Goal: Find specific page/section: Find specific page/section

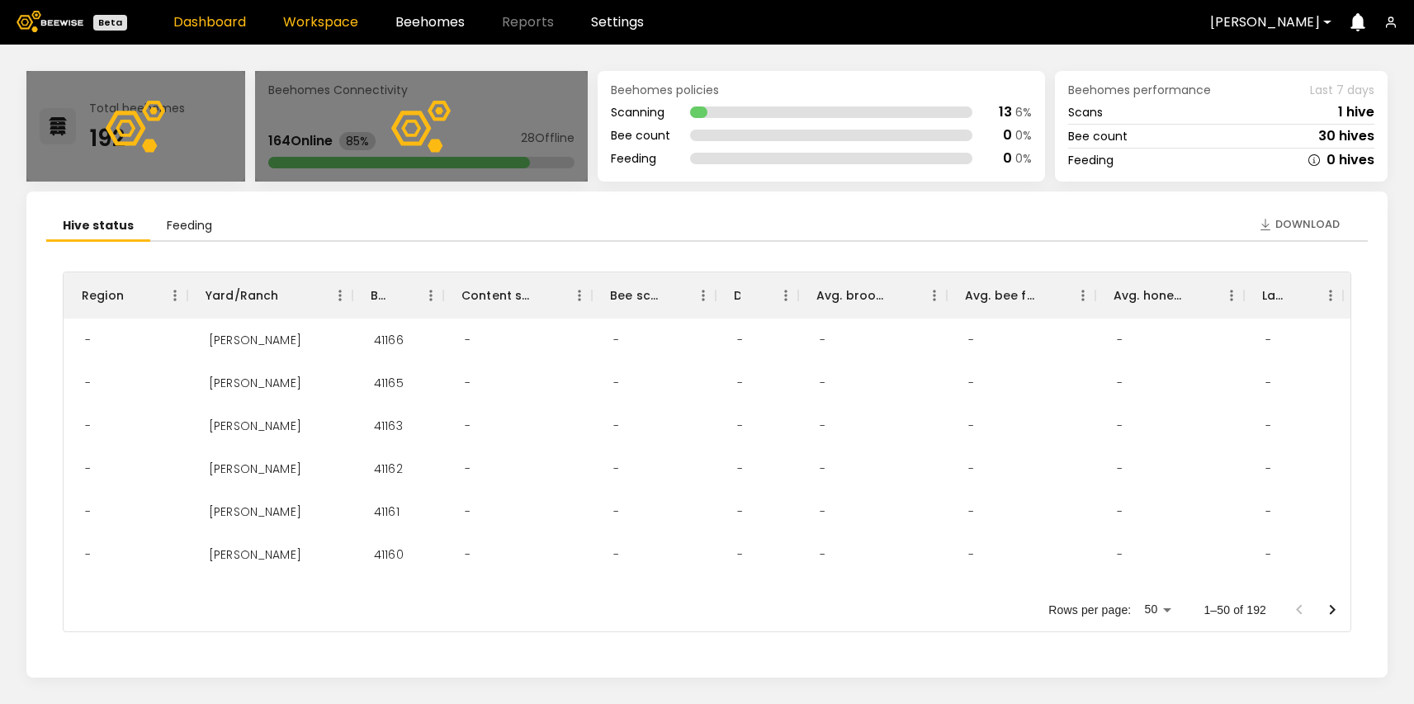
click at [323, 17] on link "Workspace" at bounding box center [320, 22] width 75 height 13
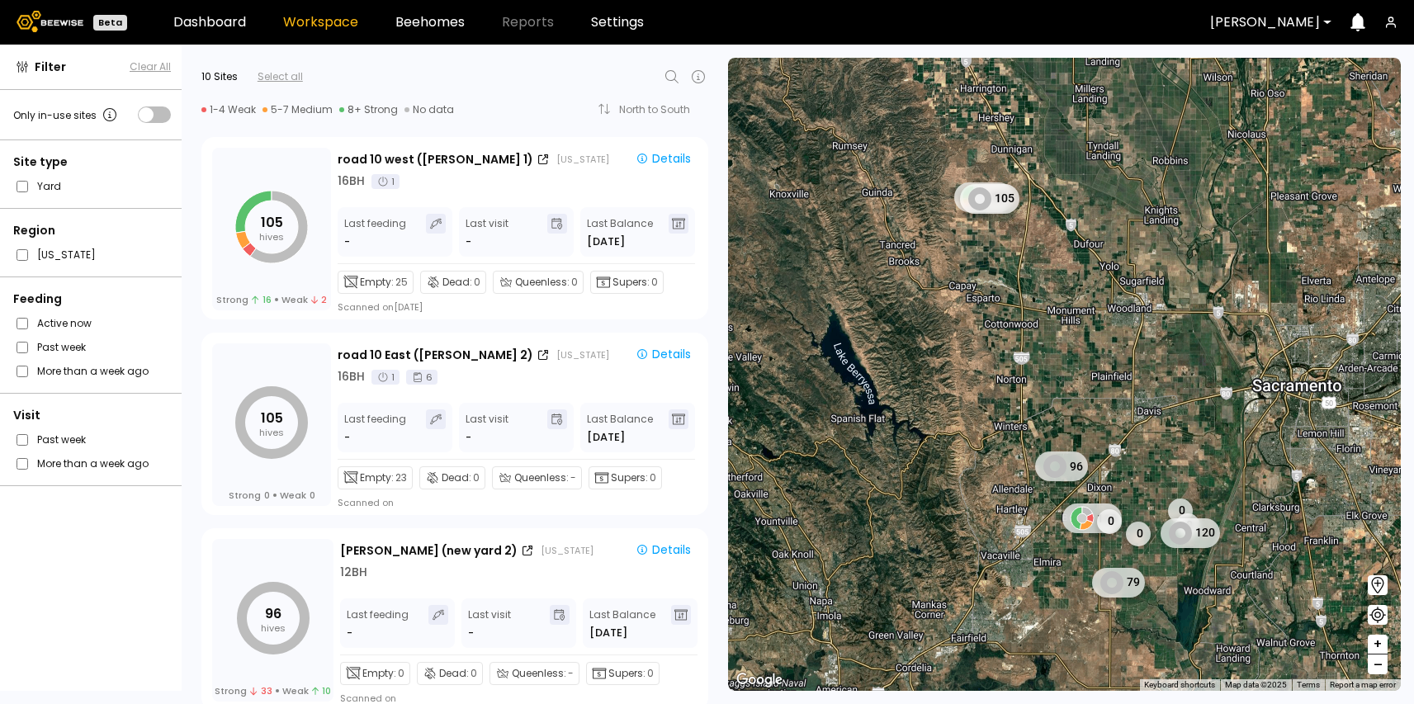
click at [671, 77] on icon at bounding box center [672, 77] width 20 height 20
type input "****"
click at [598, 111] on div "[PERSON_NAME]" at bounding box center [498, 119] width 359 height 23
click at [532, 125] on div "[PERSON_NAME]" at bounding box center [498, 119] width 359 height 23
click at [329, 121] on div "[PERSON_NAME]" at bounding box center [498, 120] width 339 height 10
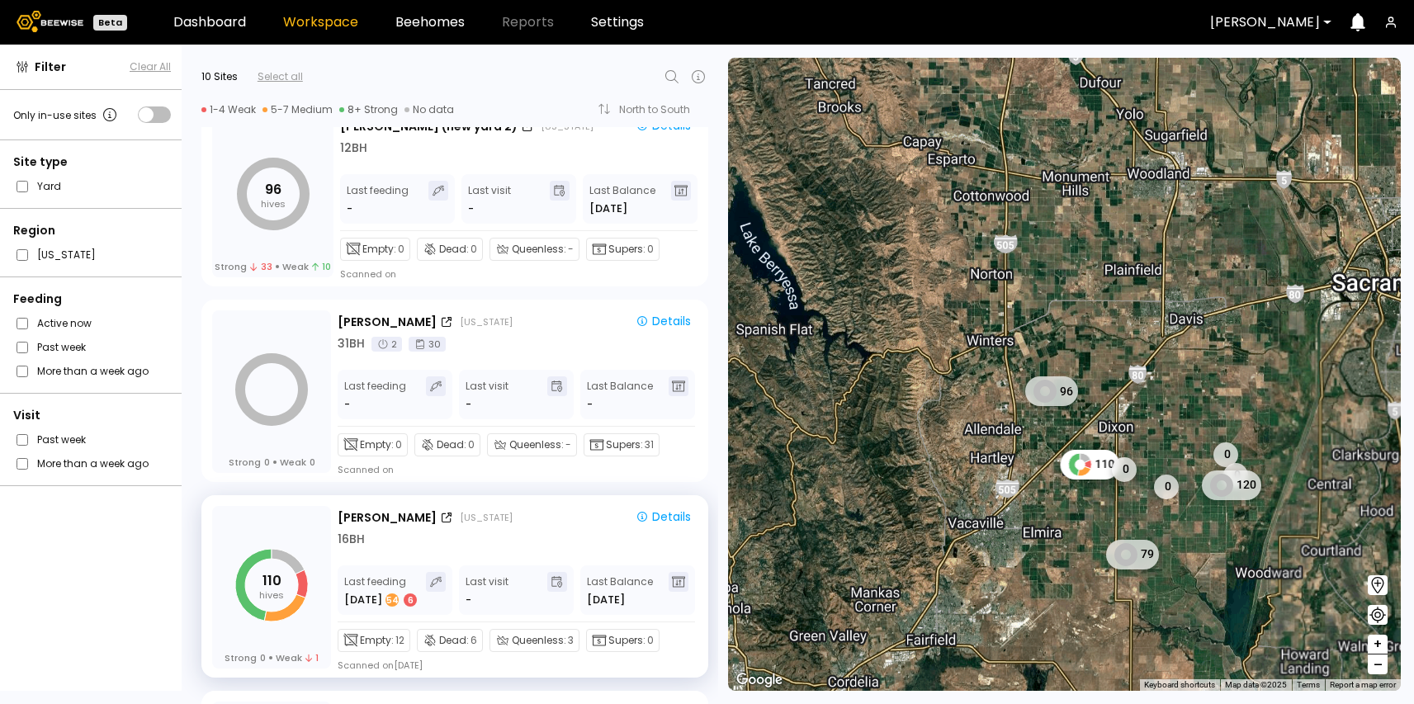
scroll to position [592, 0]
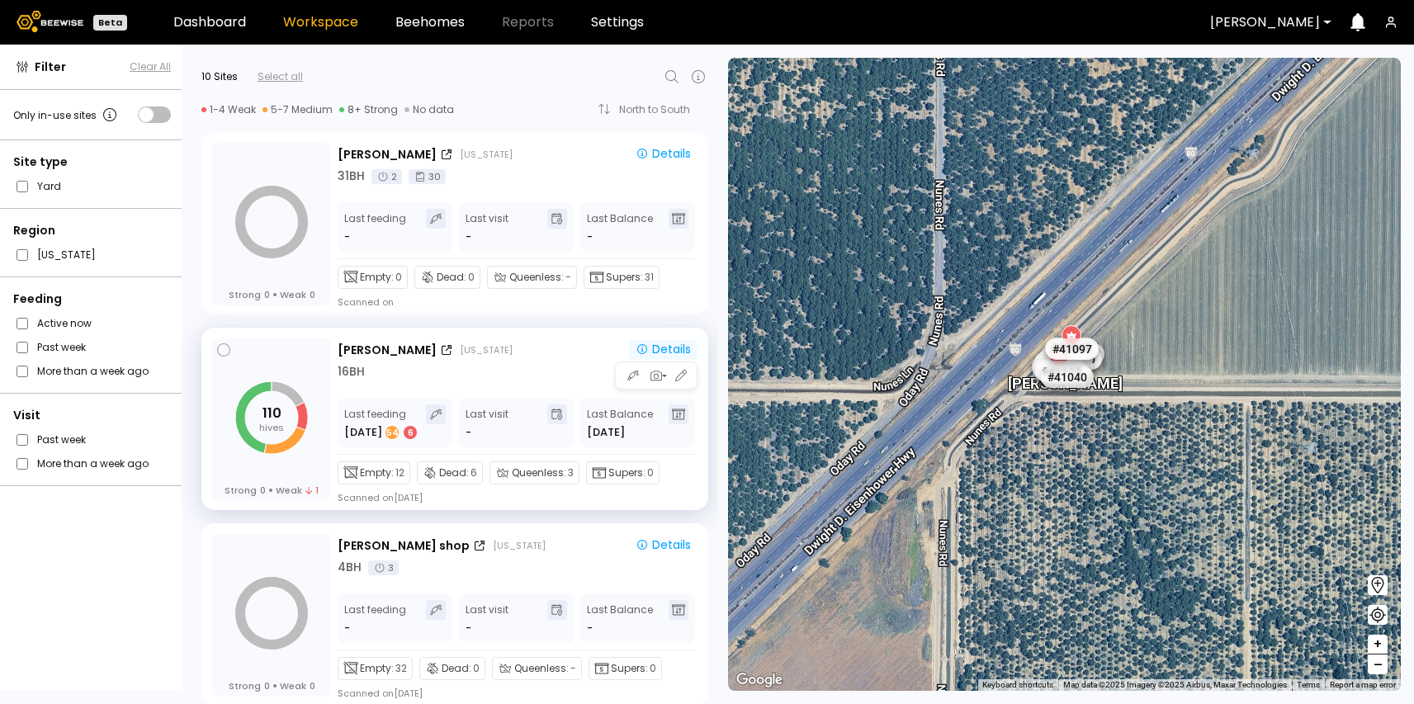
click at [674, 348] on div "Details" at bounding box center [663, 349] width 55 height 15
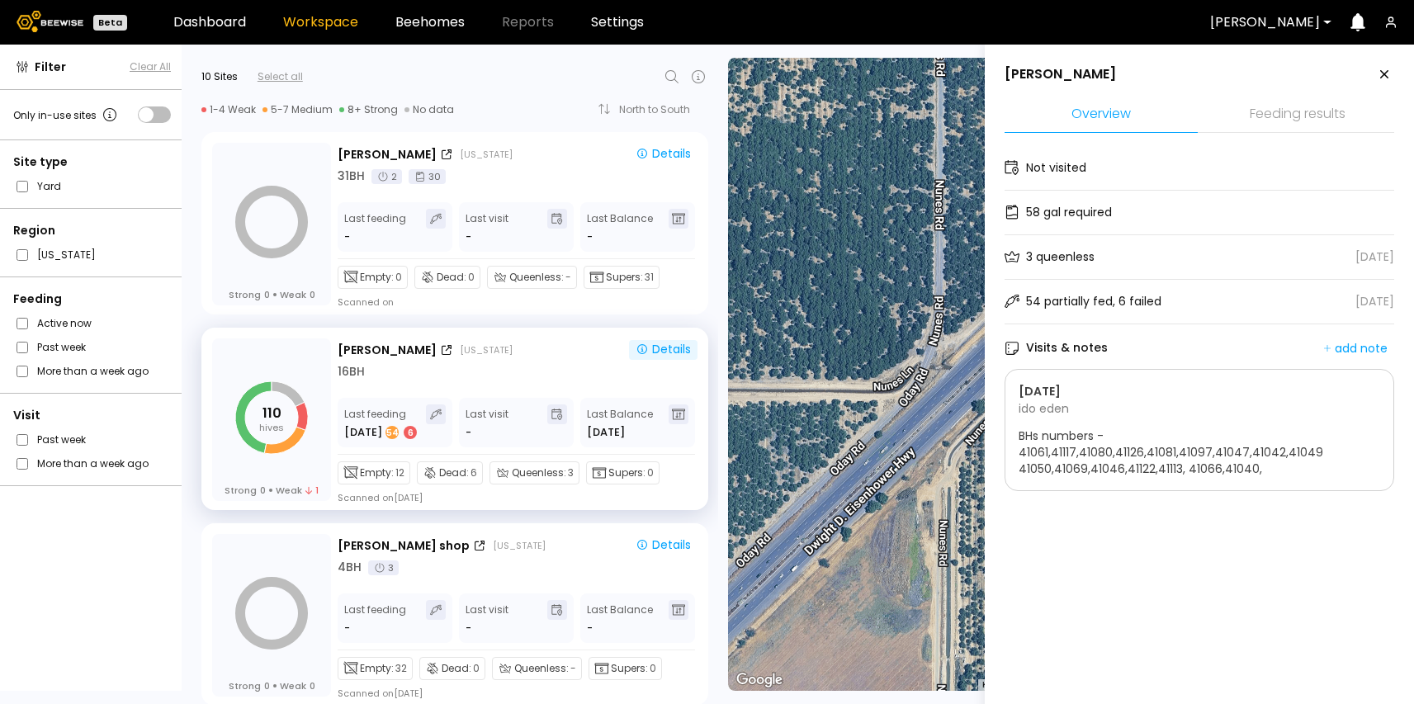
click at [1312, 121] on li "Feeding results" at bounding box center [1297, 114] width 193 height 35
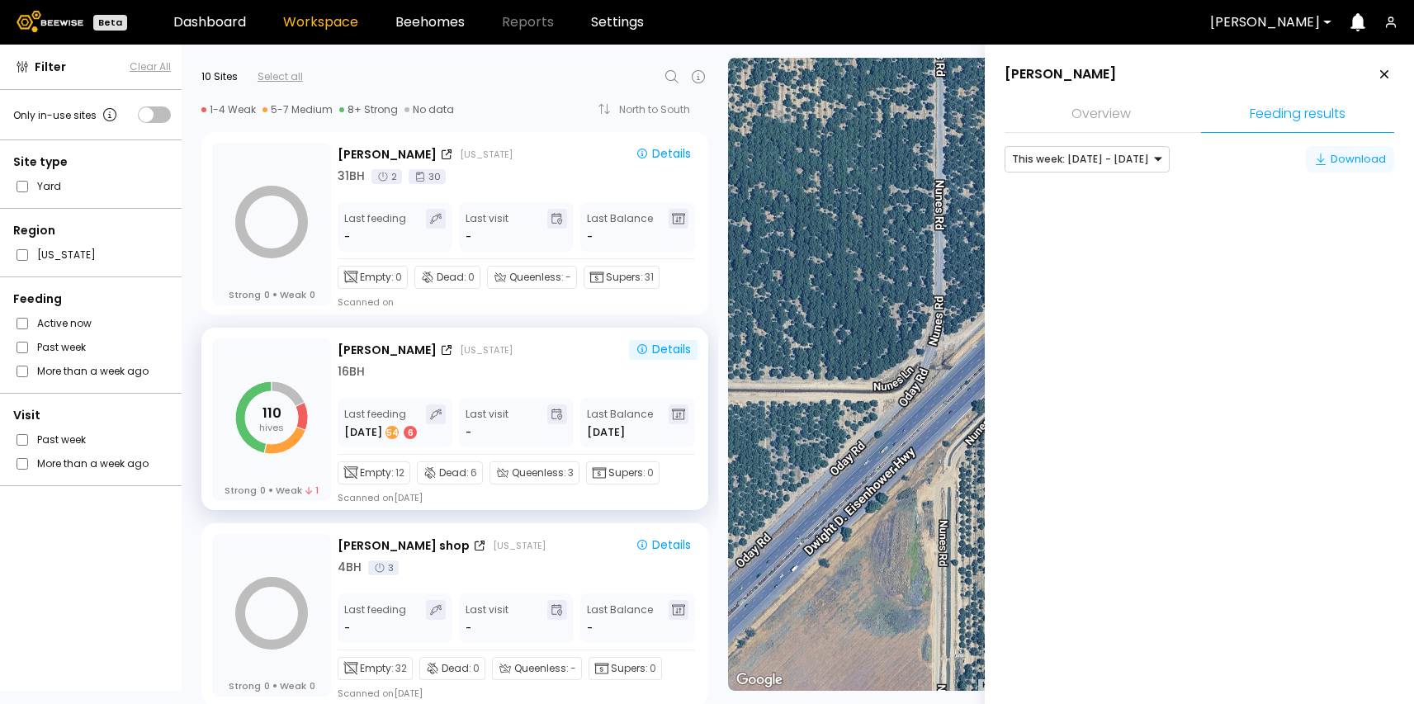
click at [1361, 160] on div "Download" at bounding box center [1350, 159] width 72 height 17
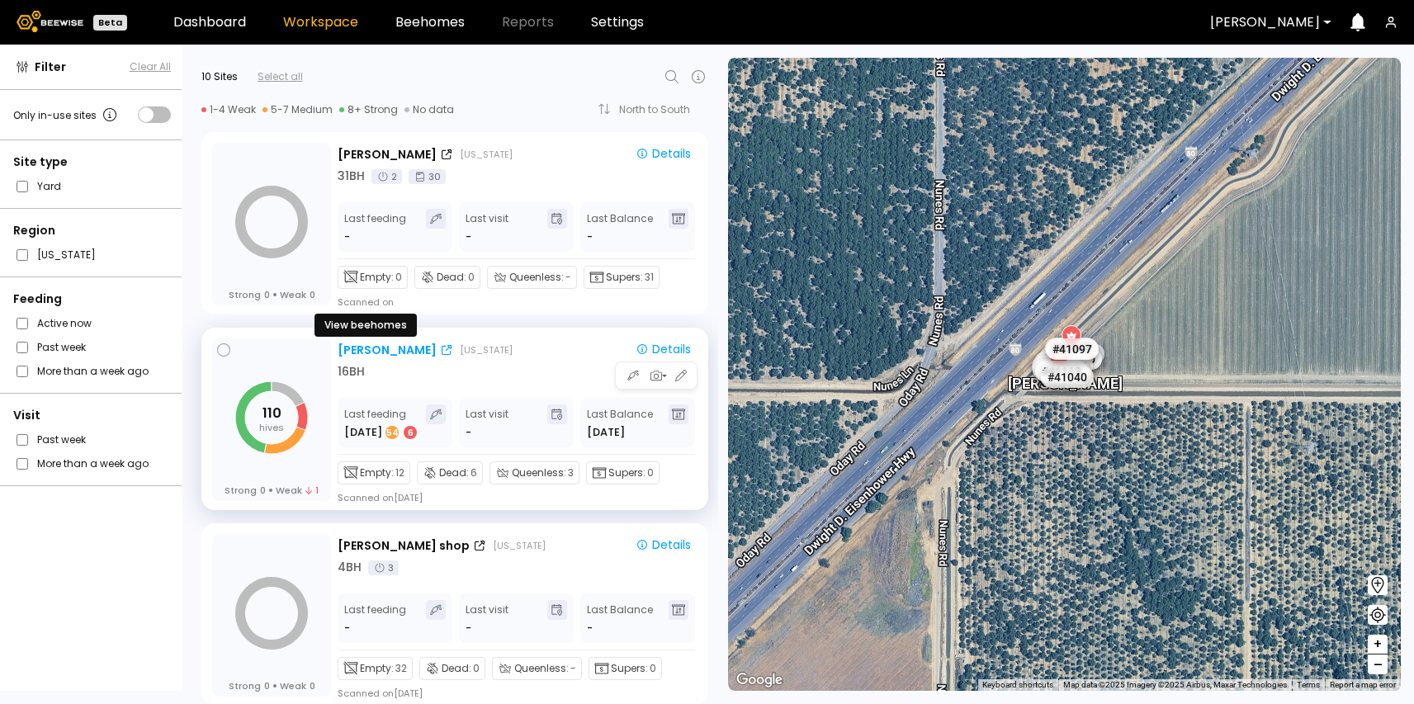
click at [351, 349] on div "[PERSON_NAME]" at bounding box center [387, 350] width 99 height 17
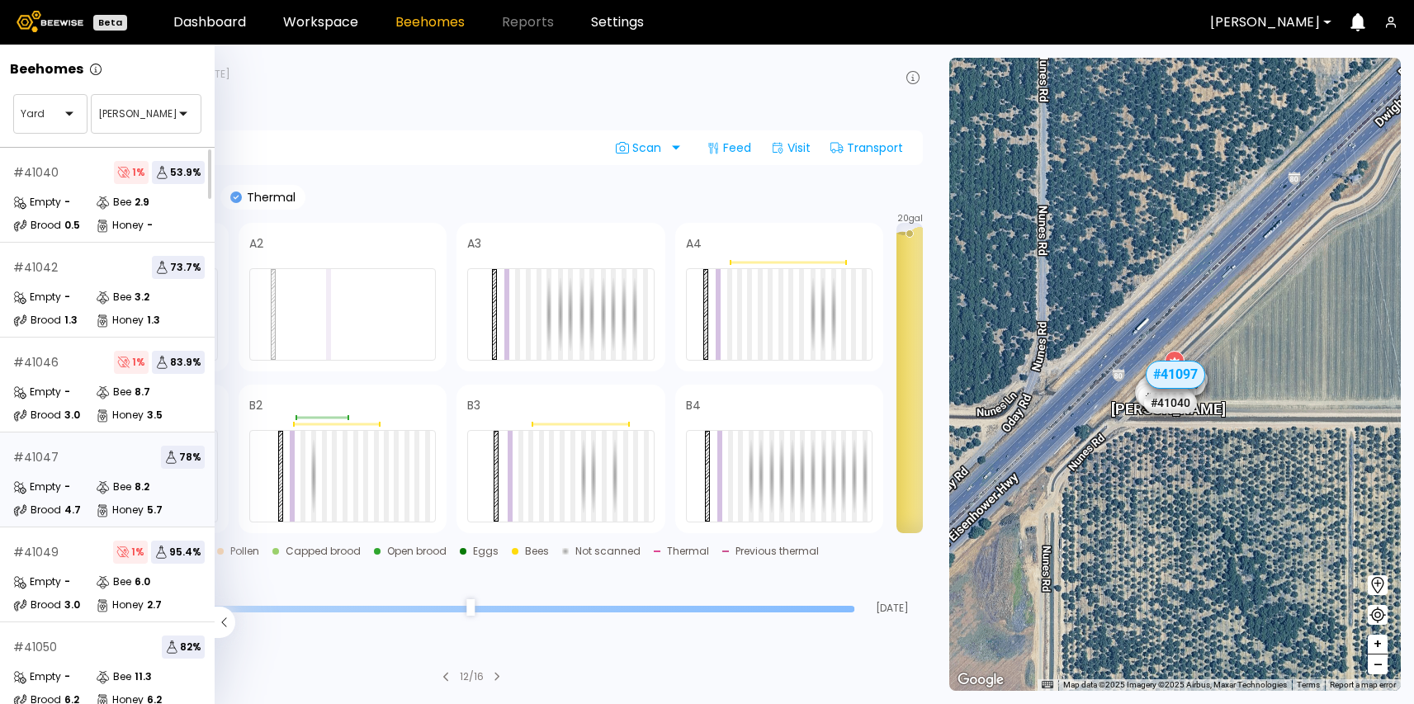
click at [96, 493] on icon at bounding box center [103, 487] width 14 height 14
